Goal: Register for event/course

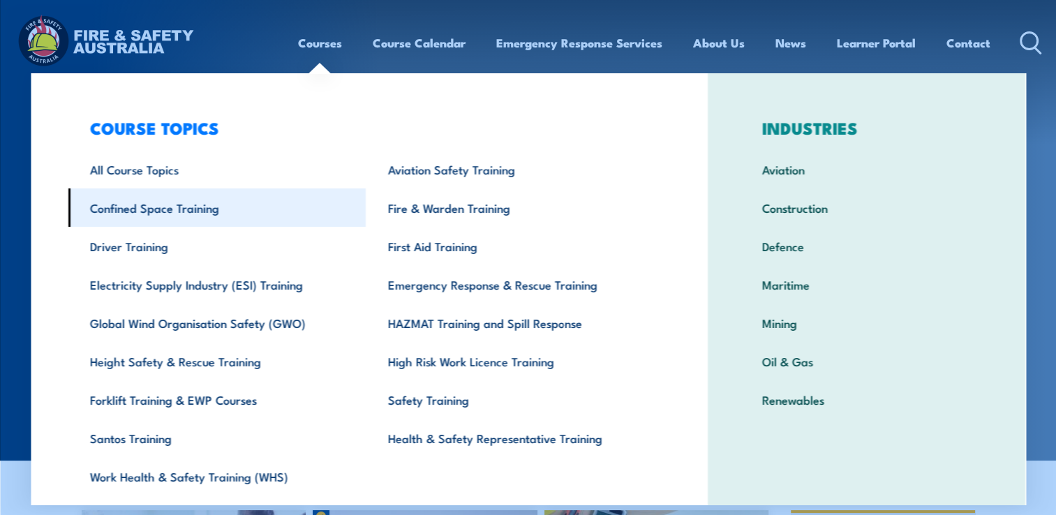
click at [165, 212] on link "Confined Space Training" at bounding box center [217, 207] width 298 height 38
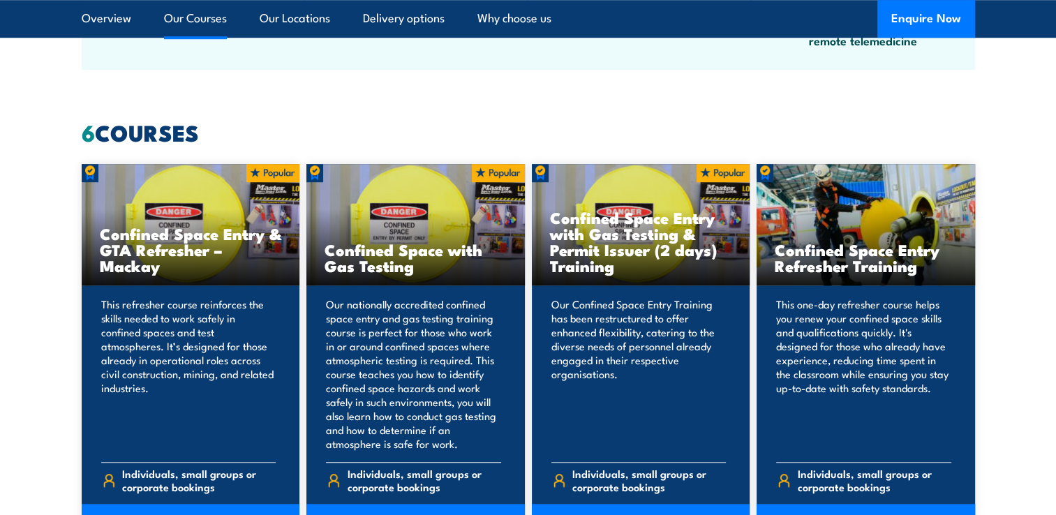
scroll to position [1047, 0]
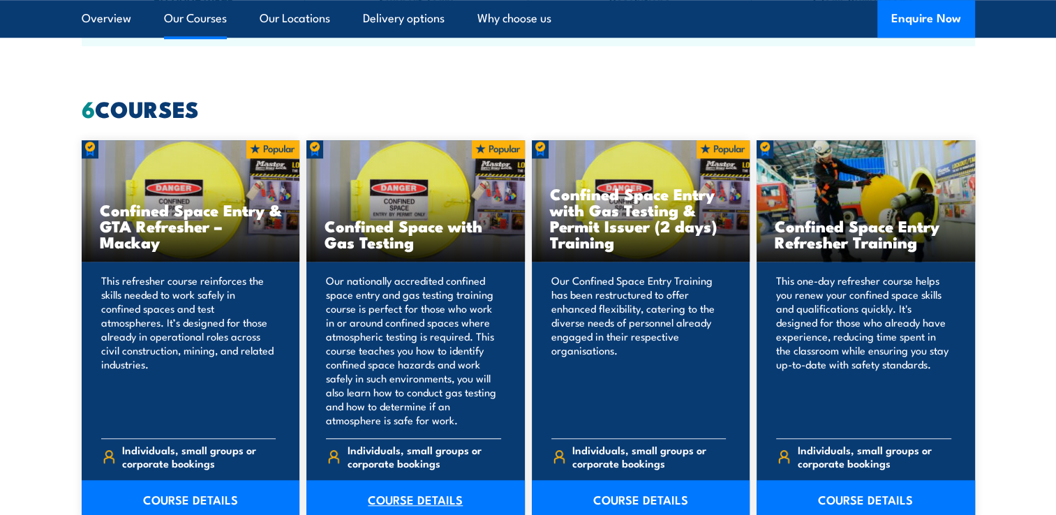
click at [407, 502] on link "COURSE DETAILS" at bounding box center [415, 499] width 219 height 39
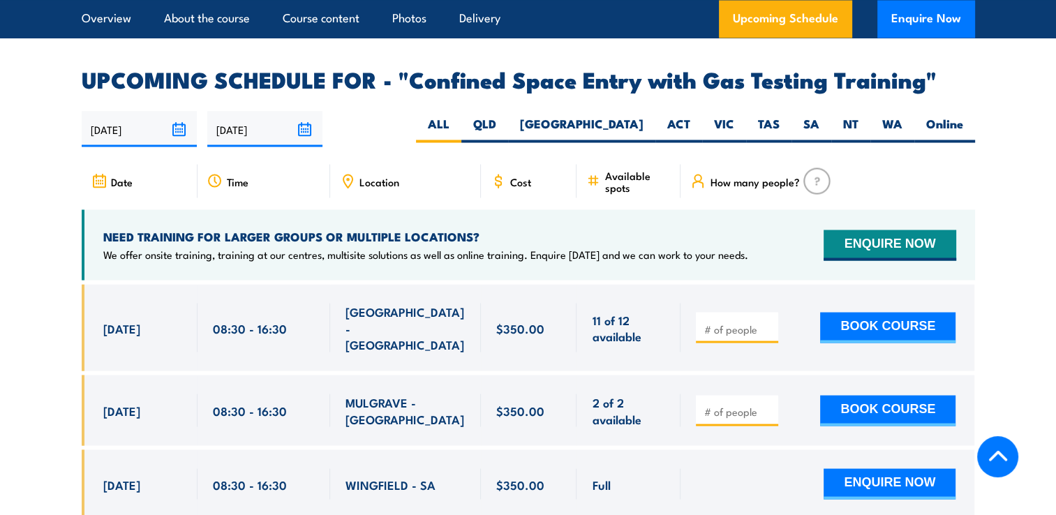
scroll to position [2513, 0]
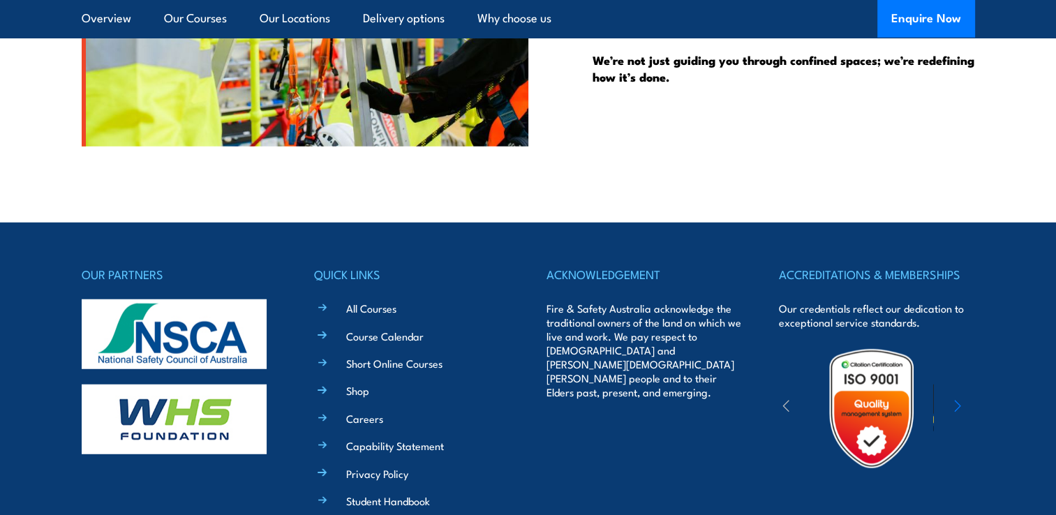
scroll to position [3366, 0]
